Goal: Transaction & Acquisition: Subscribe to service/newsletter

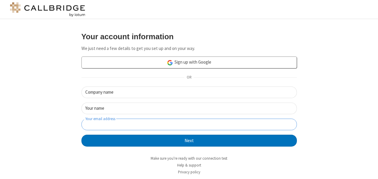
click at [137, 124] on input "Your email address" at bounding box center [188, 125] width 215 height 12
paste input "reg0309@anita.freesmackdown.biz"
type input "reg0309@anita.freesmackdown.biz"
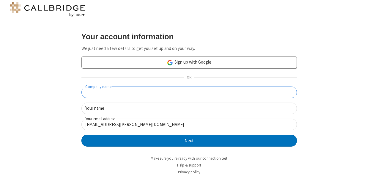
click at [175, 94] on input "Company name" at bounding box center [188, 92] width 215 height 12
click at [85, 91] on input "reg0309" at bounding box center [188, 92] width 215 height 12
type input "Reg0309"
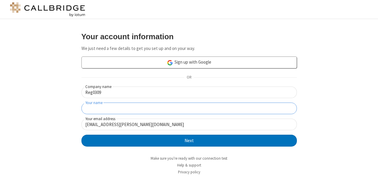
click at [119, 109] on input "Your name" at bounding box center [188, 108] width 215 height 12
type input "Reg03sept"
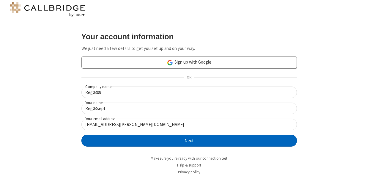
click at [209, 141] on button "Next" at bounding box center [188, 141] width 215 height 12
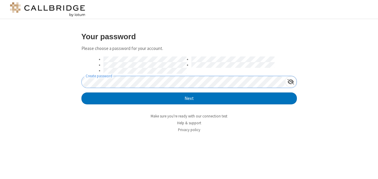
click button "Next" at bounding box center [188, 98] width 215 height 12
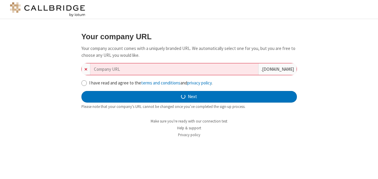
type input "reg0309"
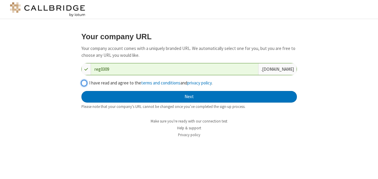
click at [84, 83] on input "I have read and agree to the terms and conditions and privacy policy ." at bounding box center [84, 83] width 6 height 6
checkbox input "true"
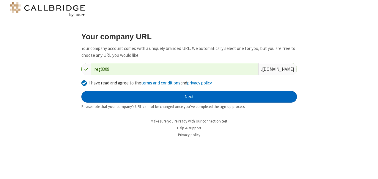
click at [184, 94] on button "Next" at bounding box center [188, 97] width 215 height 12
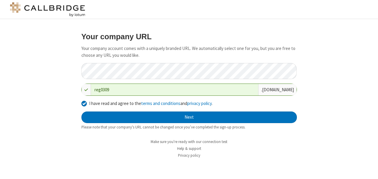
click at [184, 94] on input "reg0309" at bounding box center [174, 90] width 167 height 12
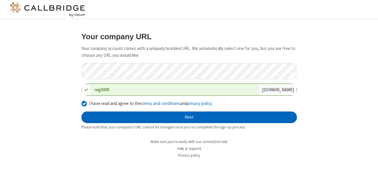
click at [199, 123] on button "Next" at bounding box center [188, 117] width 215 height 12
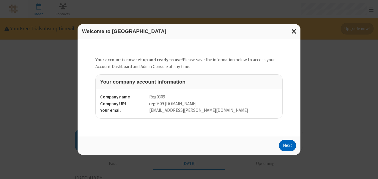
click at [289, 140] on button "Next" at bounding box center [287, 146] width 17 height 12
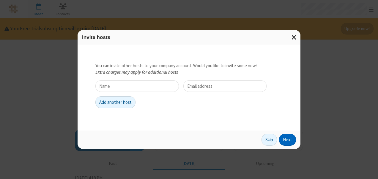
click at [289, 140] on button "Next" at bounding box center [287, 140] width 17 height 12
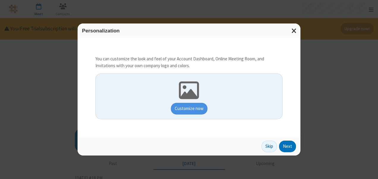
click at [285, 149] on button "Next" at bounding box center [287, 147] width 17 height 12
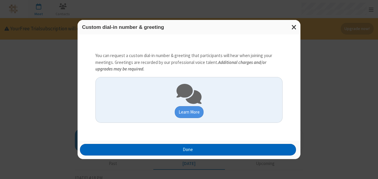
click at [285, 149] on button "Done" at bounding box center [188, 150] width 216 height 12
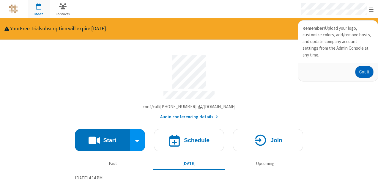
click at [367, 67] on button "Got it" at bounding box center [364, 72] width 18 height 12
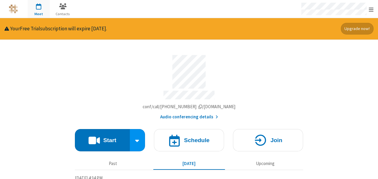
click at [362, 26] on button "Upgrade now!" at bounding box center [357, 29] width 33 height 12
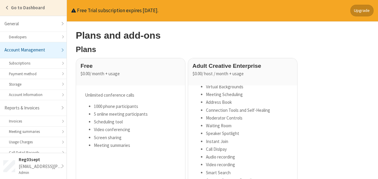
scroll to position [55, 0]
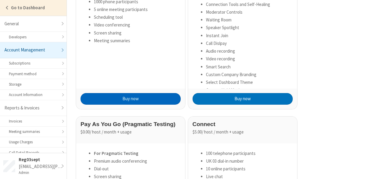
click at [123, 95] on button "Buy now" at bounding box center [131, 99] width 100 height 12
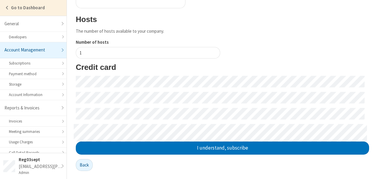
scroll to position [141, 0]
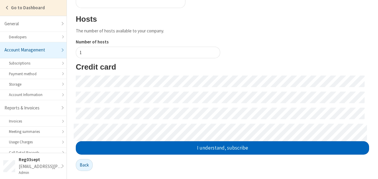
click at [183, 141] on button "I understand, subscribe" at bounding box center [222, 147] width 293 height 13
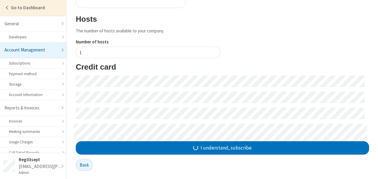
scroll to position [45, 0]
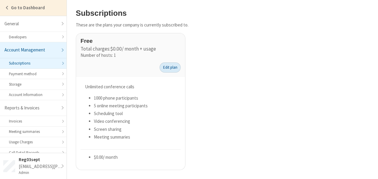
click at [171, 69] on link "Edit plan" at bounding box center [170, 67] width 21 height 10
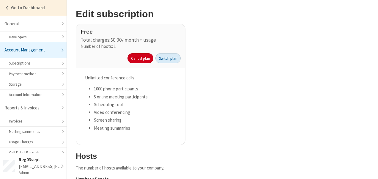
click at [163, 59] on link "Switch plan" at bounding box center [167, 58] width 25 height 10
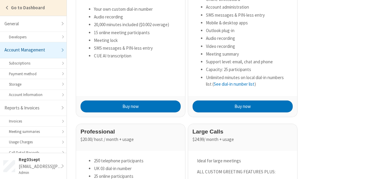
scroll to position [406, 0]
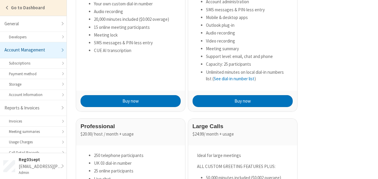
scroll to position [76, 0]
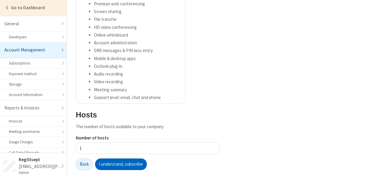
click at [111, 164] on button "I understand, subscribe" at bounding box center [121, 164] width 52 height 12
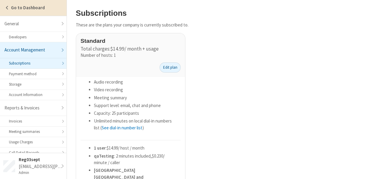
click at [31, 7] on strong "Go to Dashboard" at bounding box center [28, 8] width 34 height 6
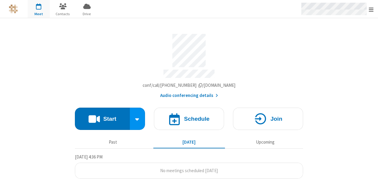
click at [369, 11] on span "Open menu" at bounding box center [371, 10] width 5 height 6
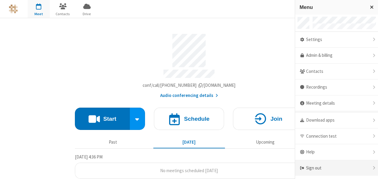
click at [303, 167] on span at bounding box center [301, 167] width 5 height 5
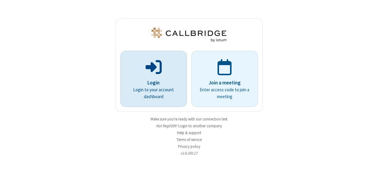
click at [163, 92] on p "Login to your account dashboard" at bounding box center [154, 92] width 50 height 13
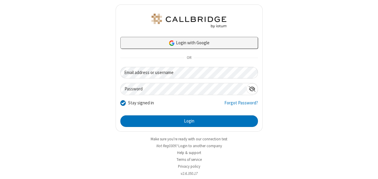
click at [190, 39] on link "Login with Google" at bounding box center [189, 43] width 138 height 12
